Goal: Information Seeking & Learning: Learn about a topic

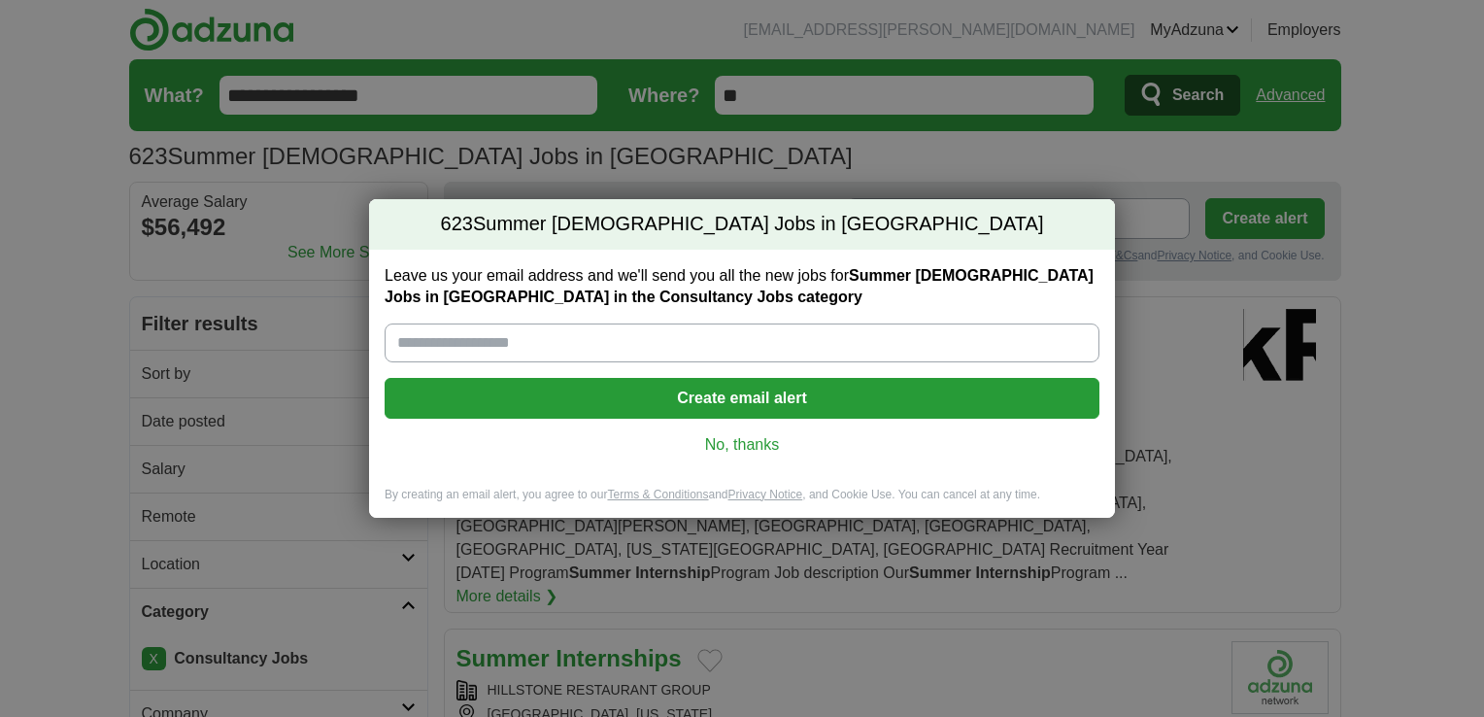
click at [768, 449] on link "No, thanks" at bounding box center [742, 444] width 684 height 21
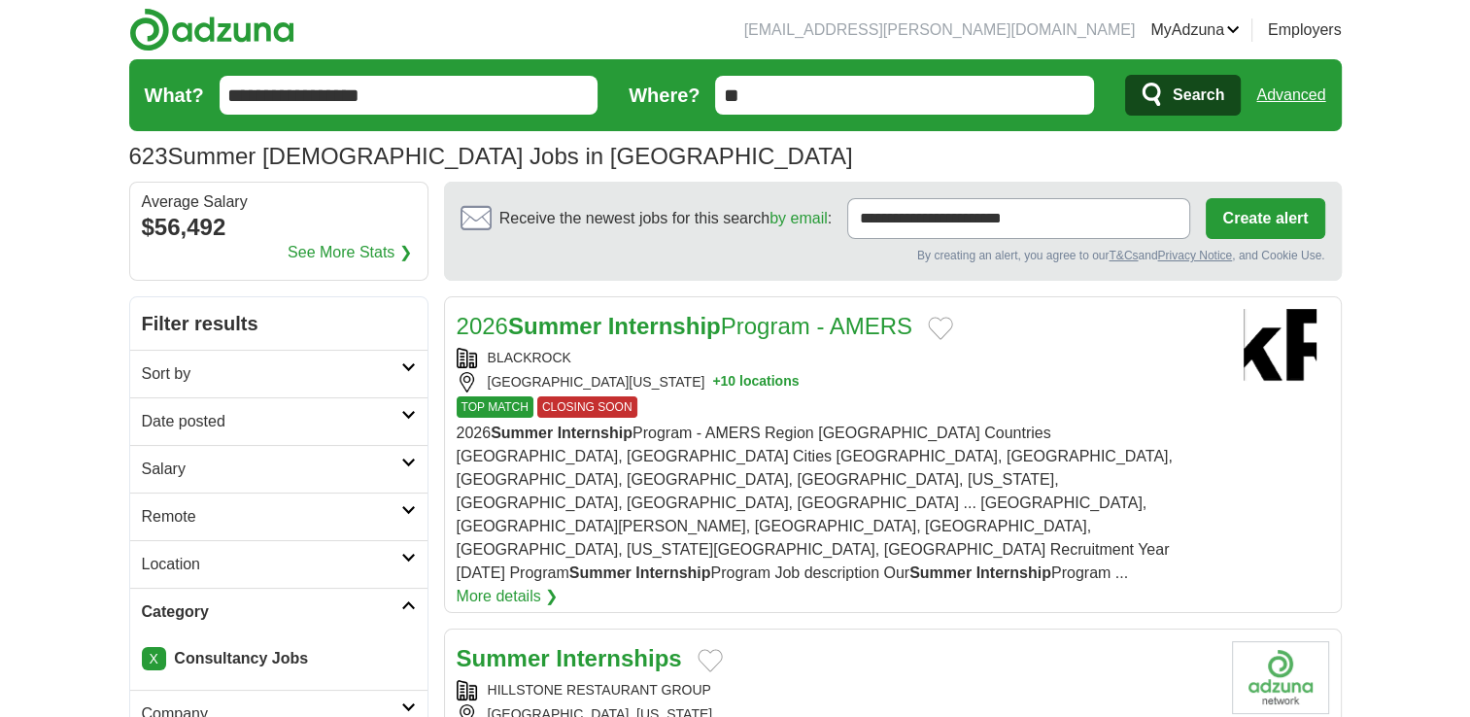
click at [666, 339] on h2 "2026 Summer Internship Program - AMERS" at bounding box center [685, 326] width 457 height 35
click at [1298, 29] on link "Employers" at bounding box center [1305, 29] width 74 height 23
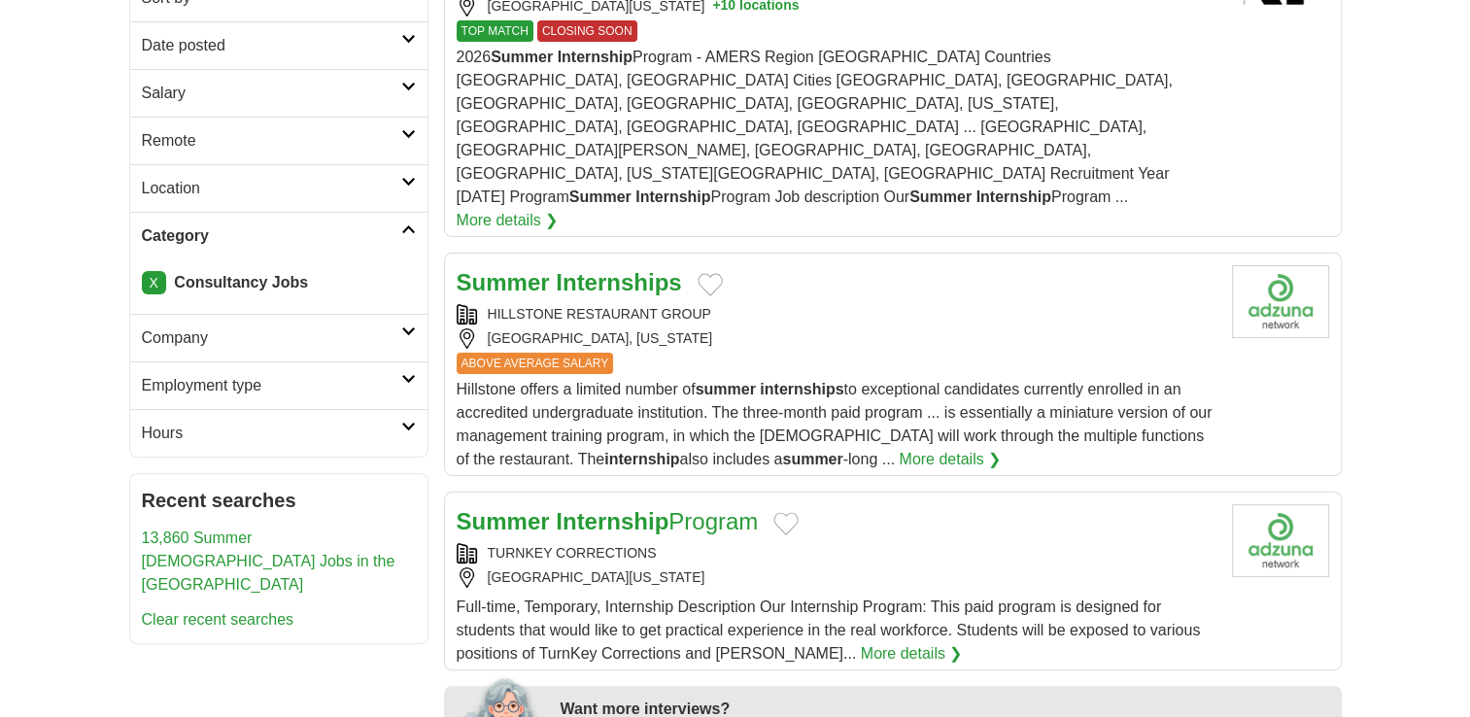
scroll to position [379, 0]
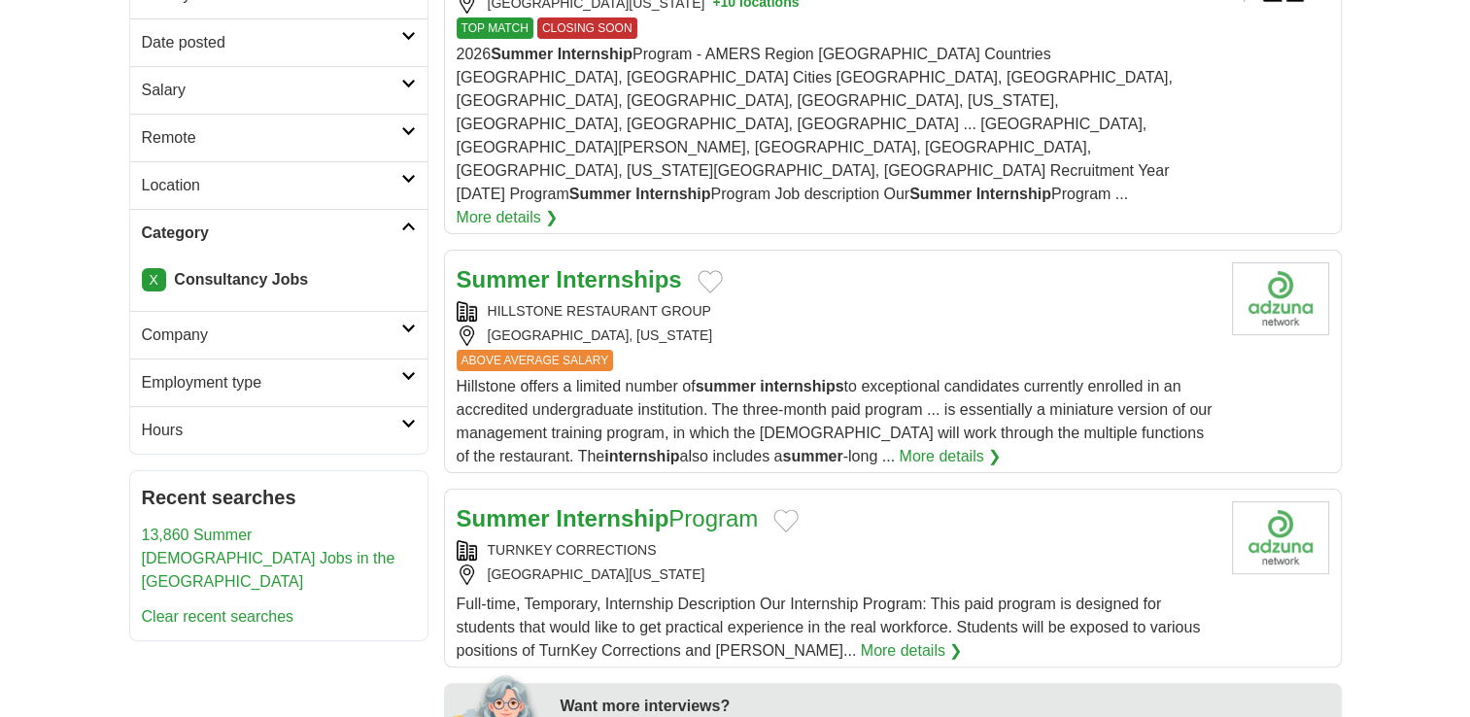
click at [400, 221] on h2 "Category" at bounding box center [271, 232] width 259 height 23
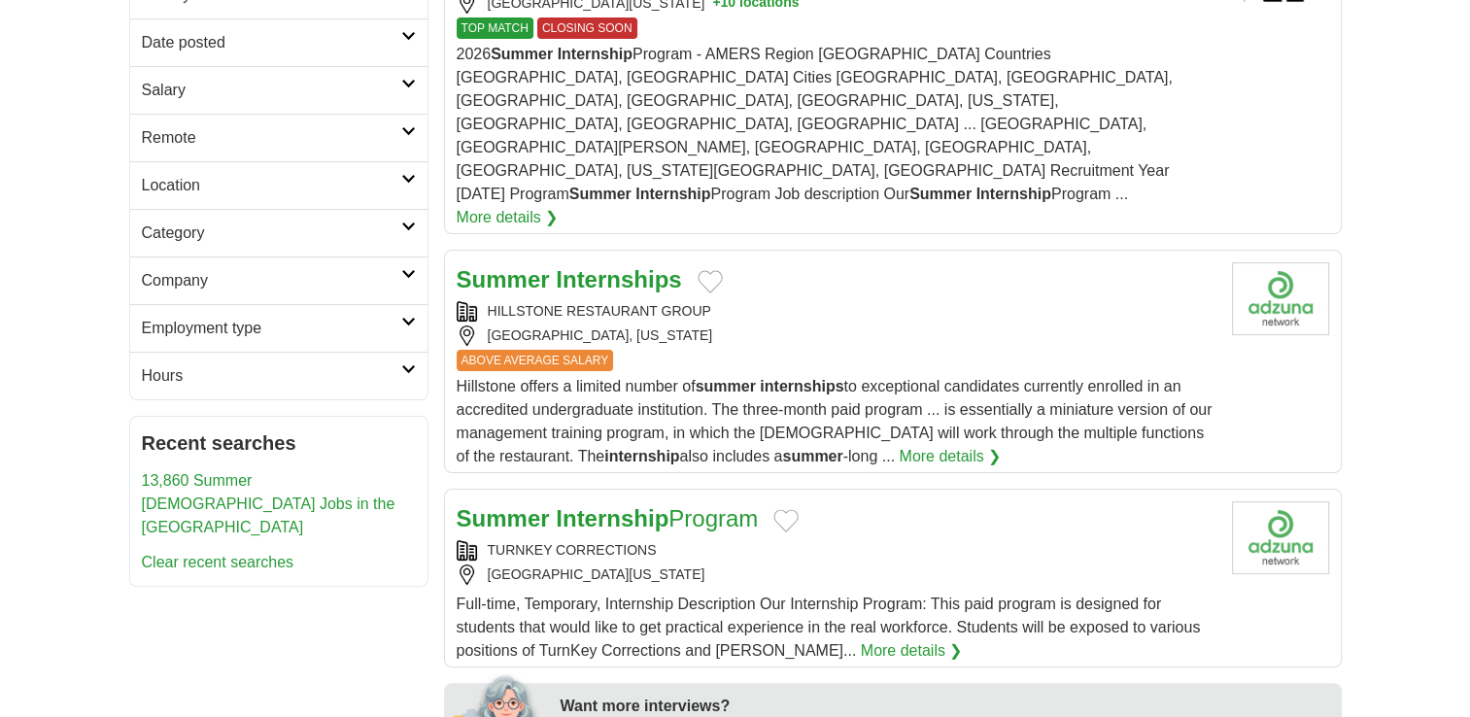
click at [408, 228] on link "Category" at bounding box center [278, 233] width 297 height 48
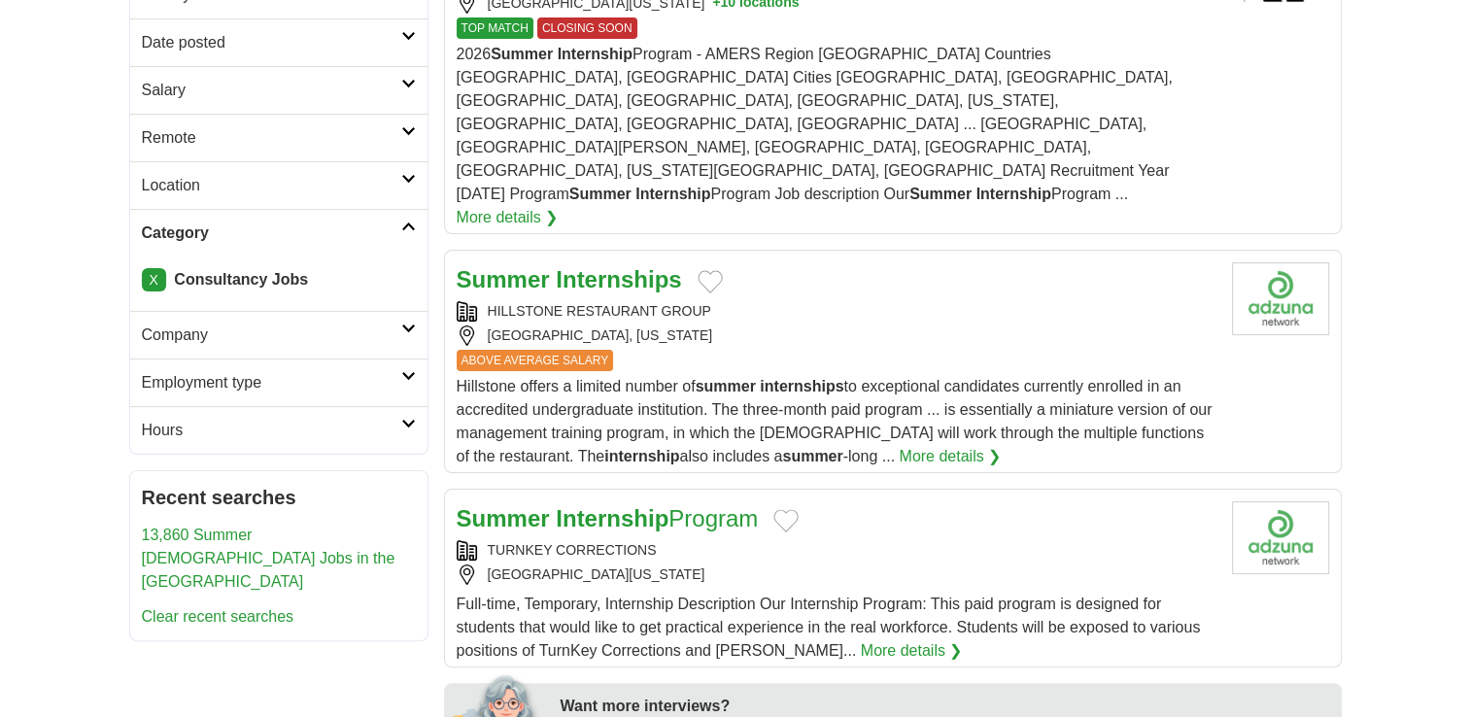
click at [155, 274] on link "X" at bounding box center [154, 279] width 24 height 23
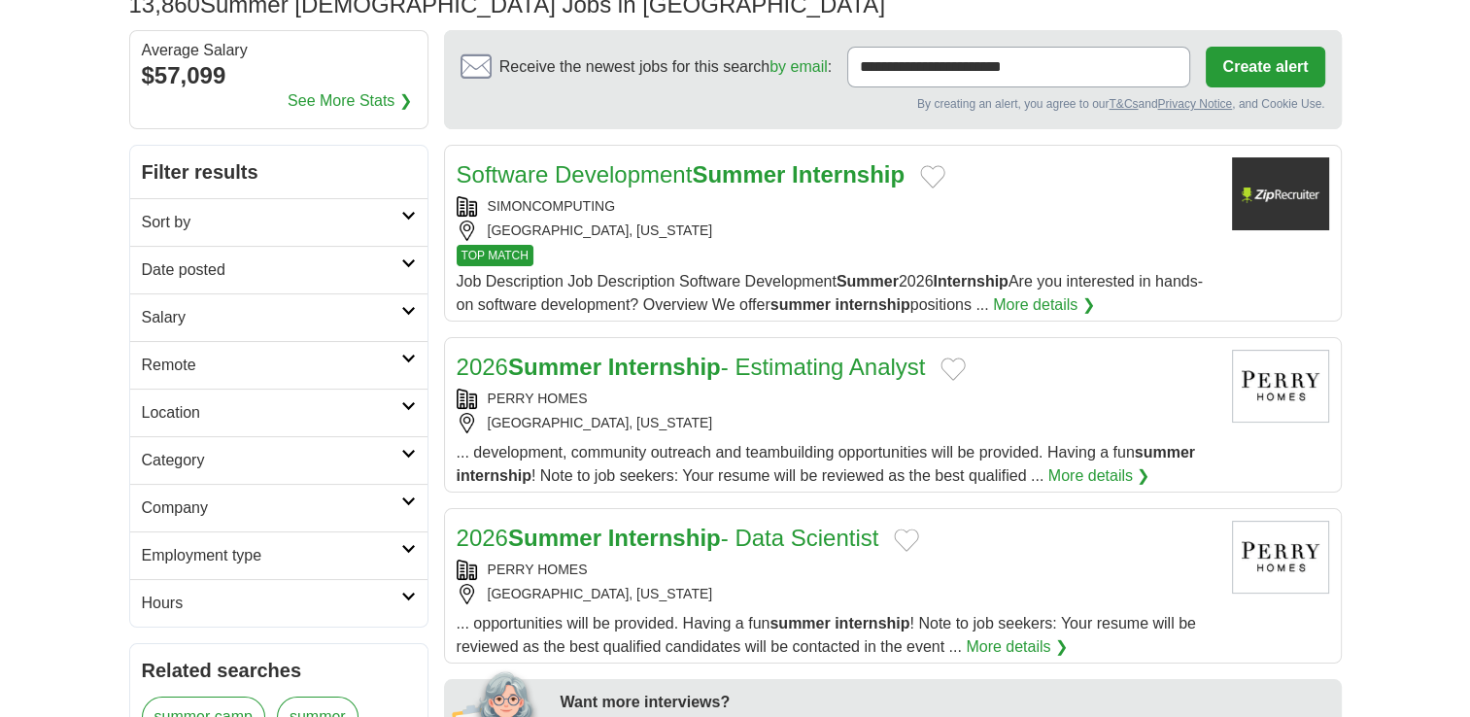
scroll to position [175, 0]
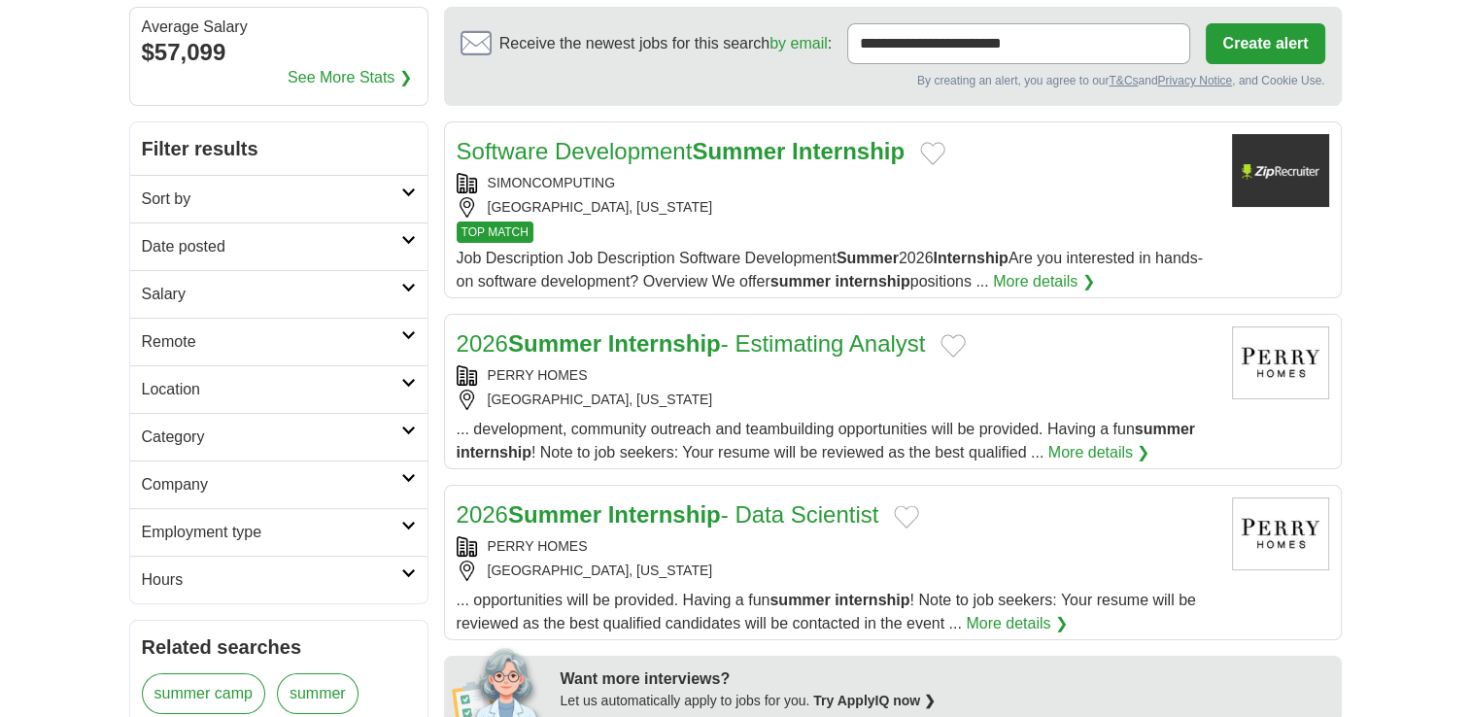
click at [356, 432] on h2 "Category" at bounding box center [271, 436] width 259 height 23
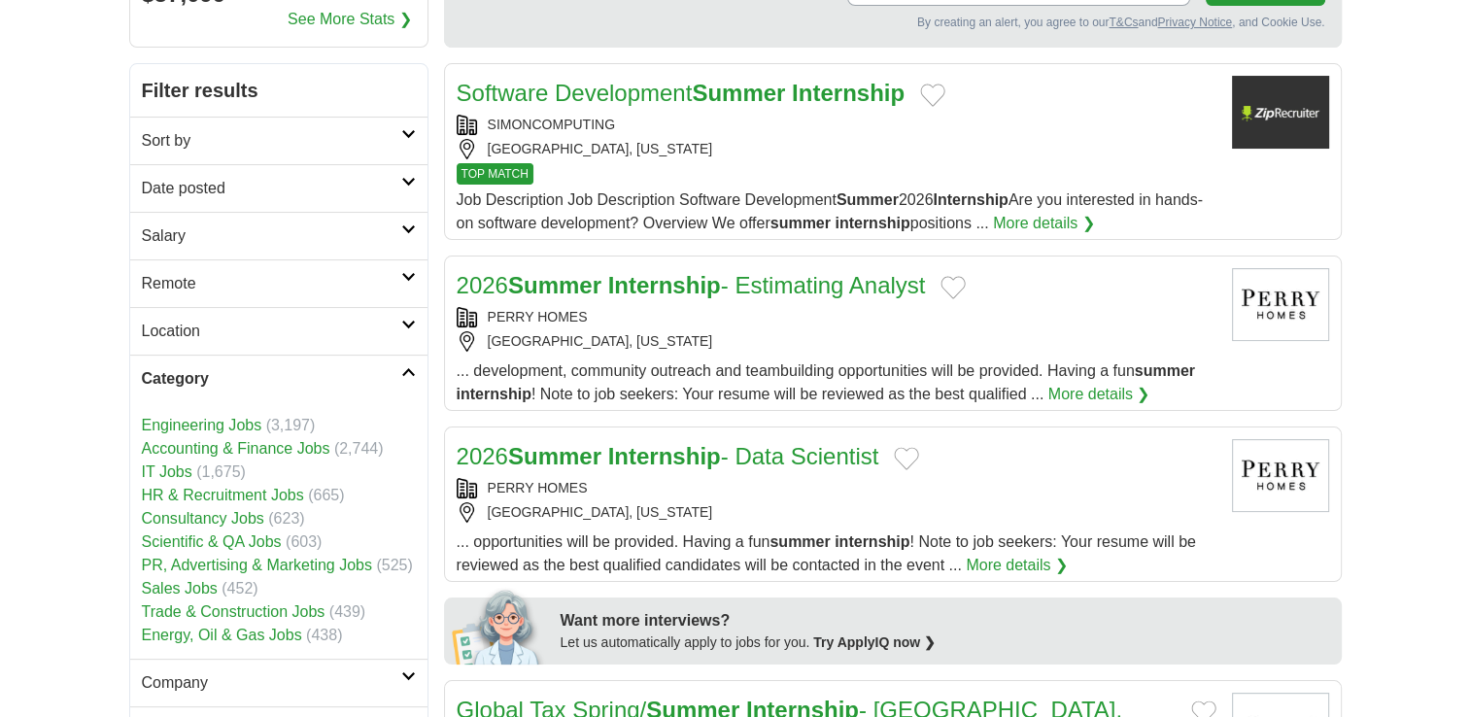
scroll to position [244, 0]
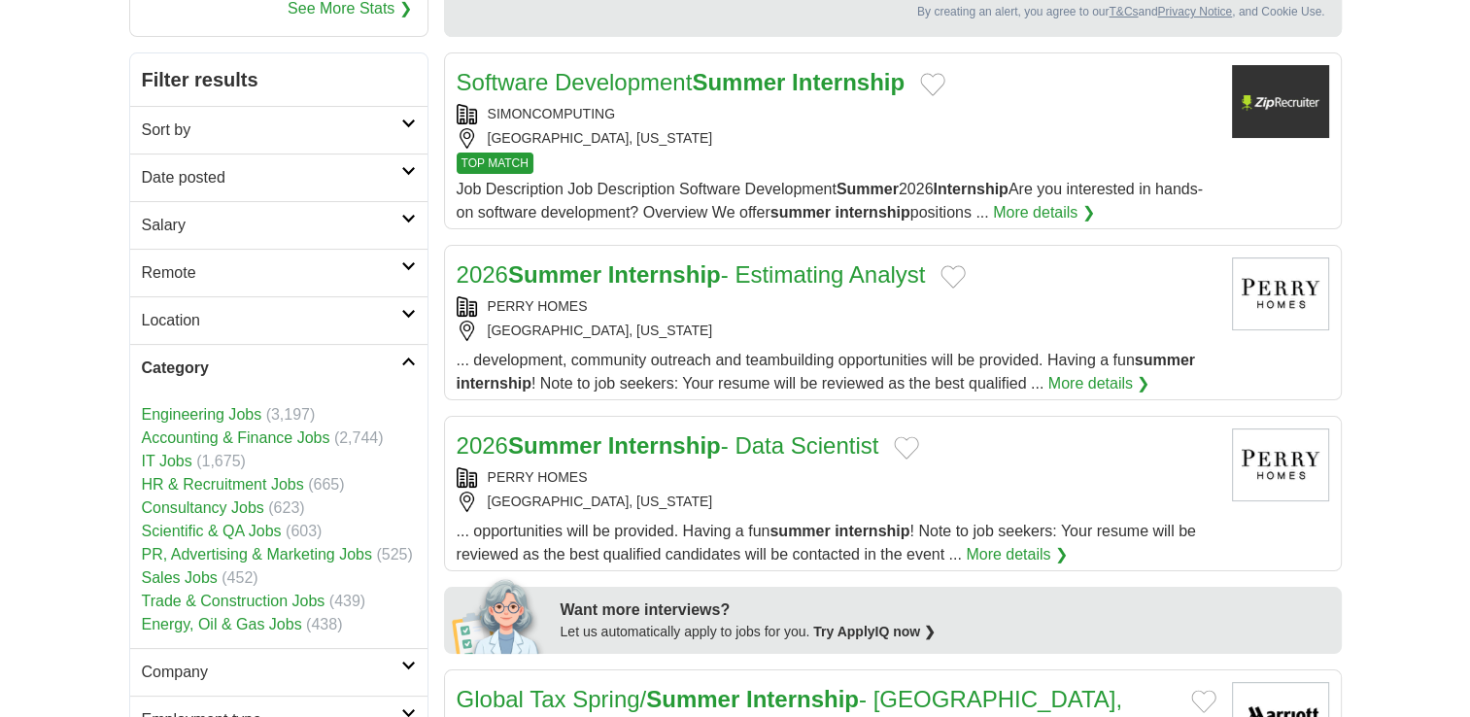
click at [236, 532] on link "Scientific & QA Jobs" at bounding box center [212, 531] width 140 height 17
